Goal: Task Accomplishment & Management: Use online tool/utility

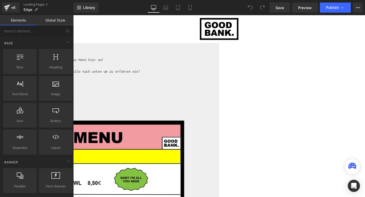
scroll to position [165, 0]
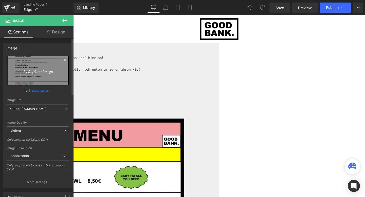
click at [38, 69] on icon "Replace Image" at bounding box center [38, 71] width 41 height 6
type input "C:\fakepath\EDGE_CW_42.jpg"
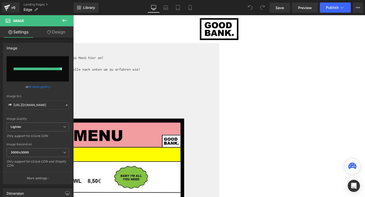
type input "https://ucarecdn.com/2c5d4590-5709-4b29-a3ea-cf061e3ca721/-/format/auto/-/previ…"
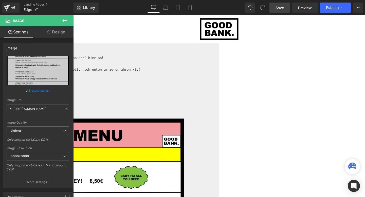
click at [279, 7] on span "Save" at bounding box center [280, 7] width 8 height 5
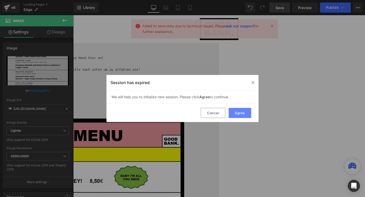
click at [237, 112] on button "Agree" at bounding box center [240, 113] width 23 height 10
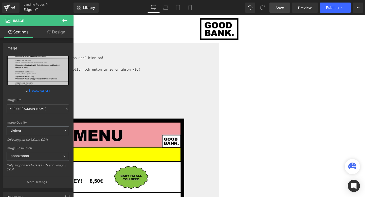
click at [280, 9] on span "Save" at bounding box center [280, 7] width 8 height 5
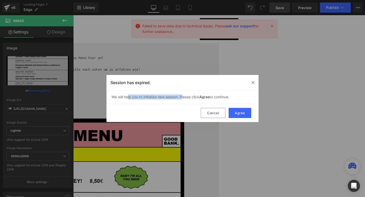
drag, startPoint x: 128, startPoint y: 99, endPoint x: 184, endPoint y: 98, distance: 55.6
click at [184, 98] on div "We will help you to initialize new session. Please click Agree to continue." at bounding box center [183, 97] width 152 height 13
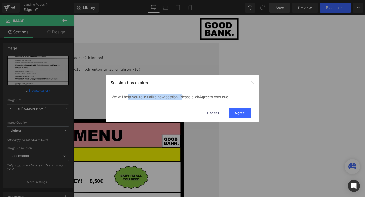
click at [184, 98] on div "We will help you to initialize new session. Please click Agree to continue." at bounding box center [183, 97] width 152 height 13
click at [237, 110] on button "Agree" at bounding box center [240, 113] width 23 height 10
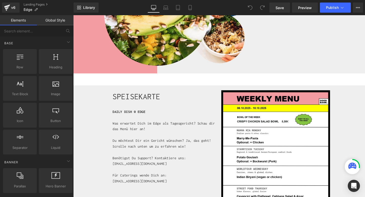
scroll to position [99, 0]
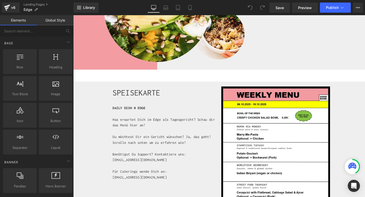
click at [265, 130] on img at bounding box center [286, 171] width 114 height 162
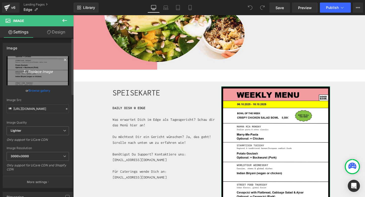
click at [39, 71] on icon "Replace Image" at bounding box center [38, 71] width 41 height 6
type input "C:\fakepath\EDGE_CW_42.jpg"
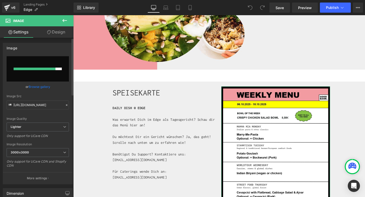
click at [57, 70] on div at bounding box center [38, 69] width 48 height 3
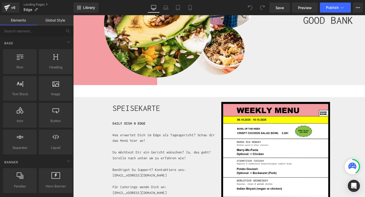
scroll to position [88, 0]
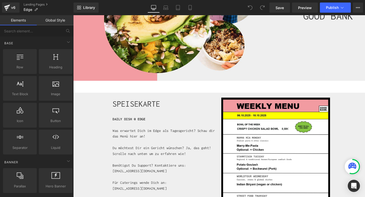
click at [281, 124] on img at bounding box center [286, 183] width 114 height 162
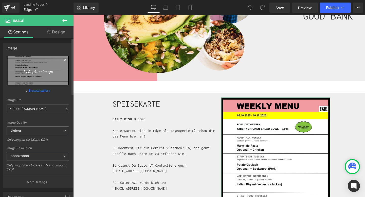
click at [41, 72] on icon "Replace Image" at bounding box center [38, 71] width 41 height 6
type input "C:\fakepath\EDGE_CW_42.jpg"
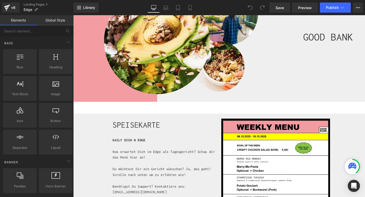
scroll to position [94, 0]
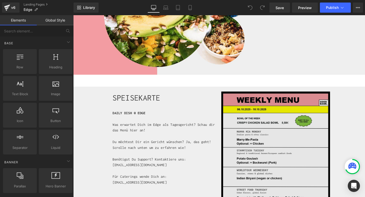
click at [263, 139] on img at bounding box center [286, 177] width 114 height 162
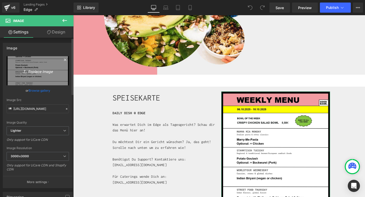
click at [43, 70] on icon "Replace Image" at bounding box center [38, 71] width 41 height 6
type input "C:\fakepath\EDGE_CW_42.jpg"
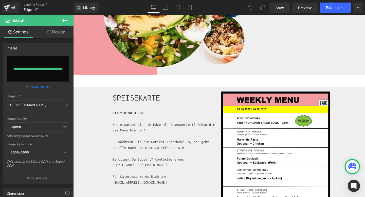
type input "[URL][DOMAIN_NAME]"
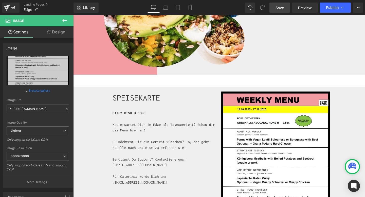
click at [282, 10] on link "Save" at bounding box center [280, 8] width 21 height 10
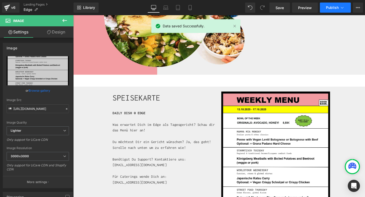
click at [330, 10] on button "Publish" at bounding box center [335, 8] width 31 height 10
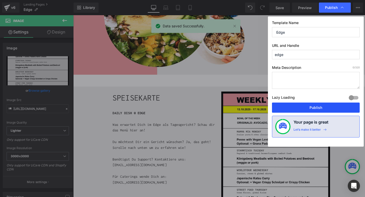
click at [313, 108] on button "Publish" at bounding box center [316, 108] width 88 height 10
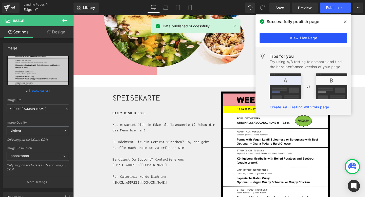
click at [307, 39] on link "View Live Page" at bounding box center [304, 38] width 88 height 10
